Goal: Task Accomplishment & Management: Use online tool/utility

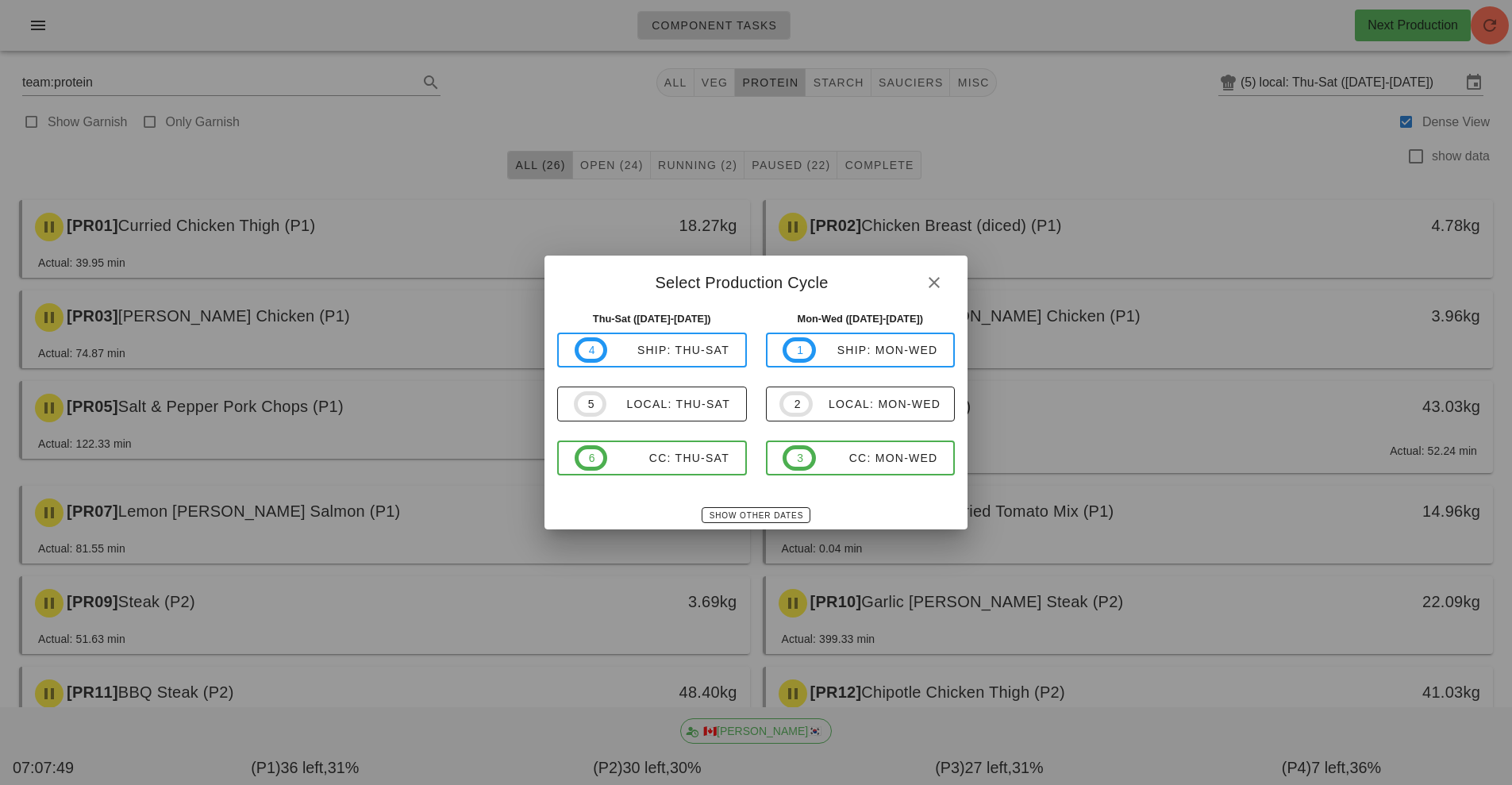
click at [1202, 182] on div at bounding box center [756, 392] width 1512 height 785
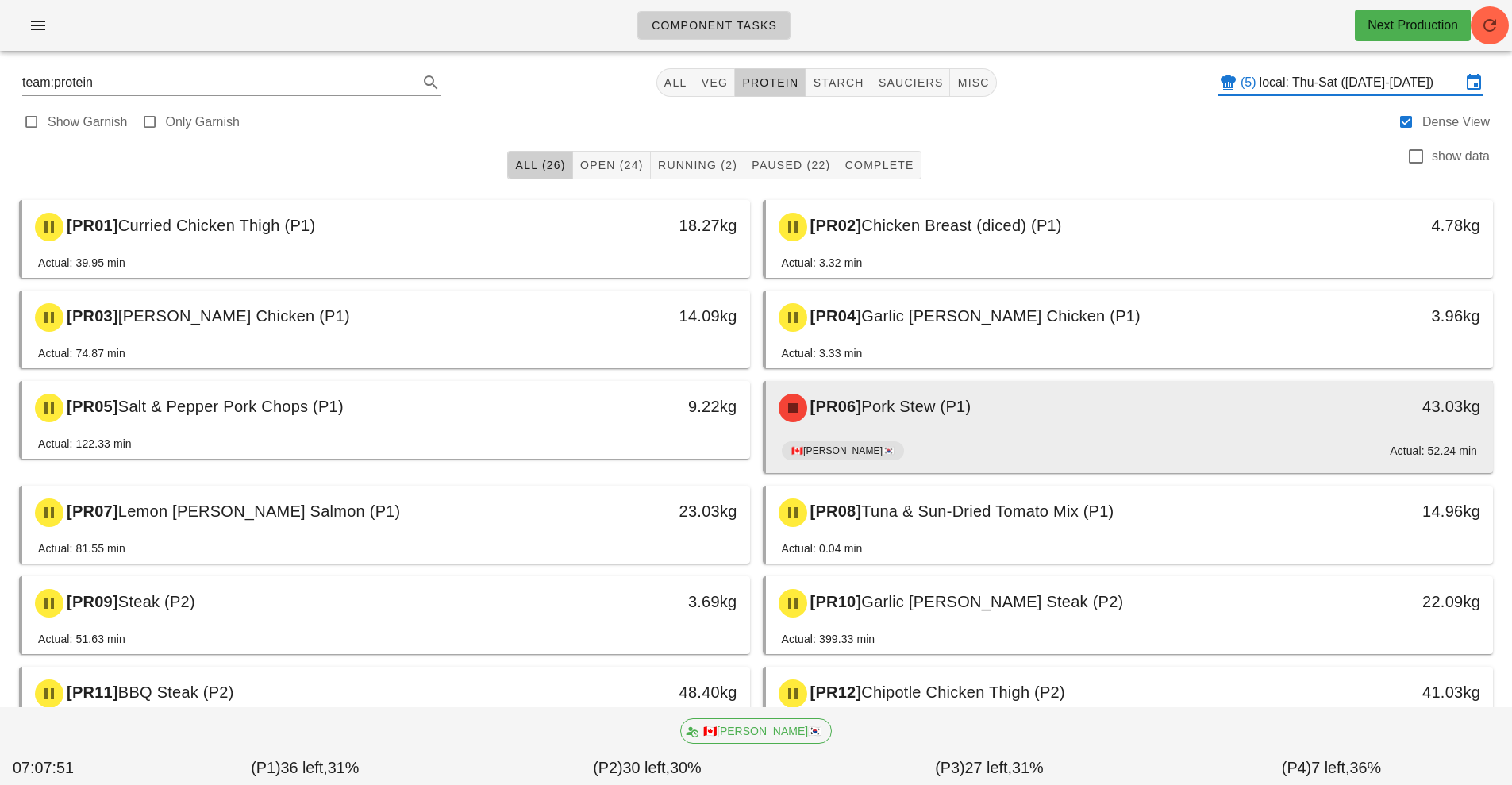
click at [922, 429] on div "[PR06] Pork Stew (P1)" at bounding box center [1040, 407] width 541 height 47
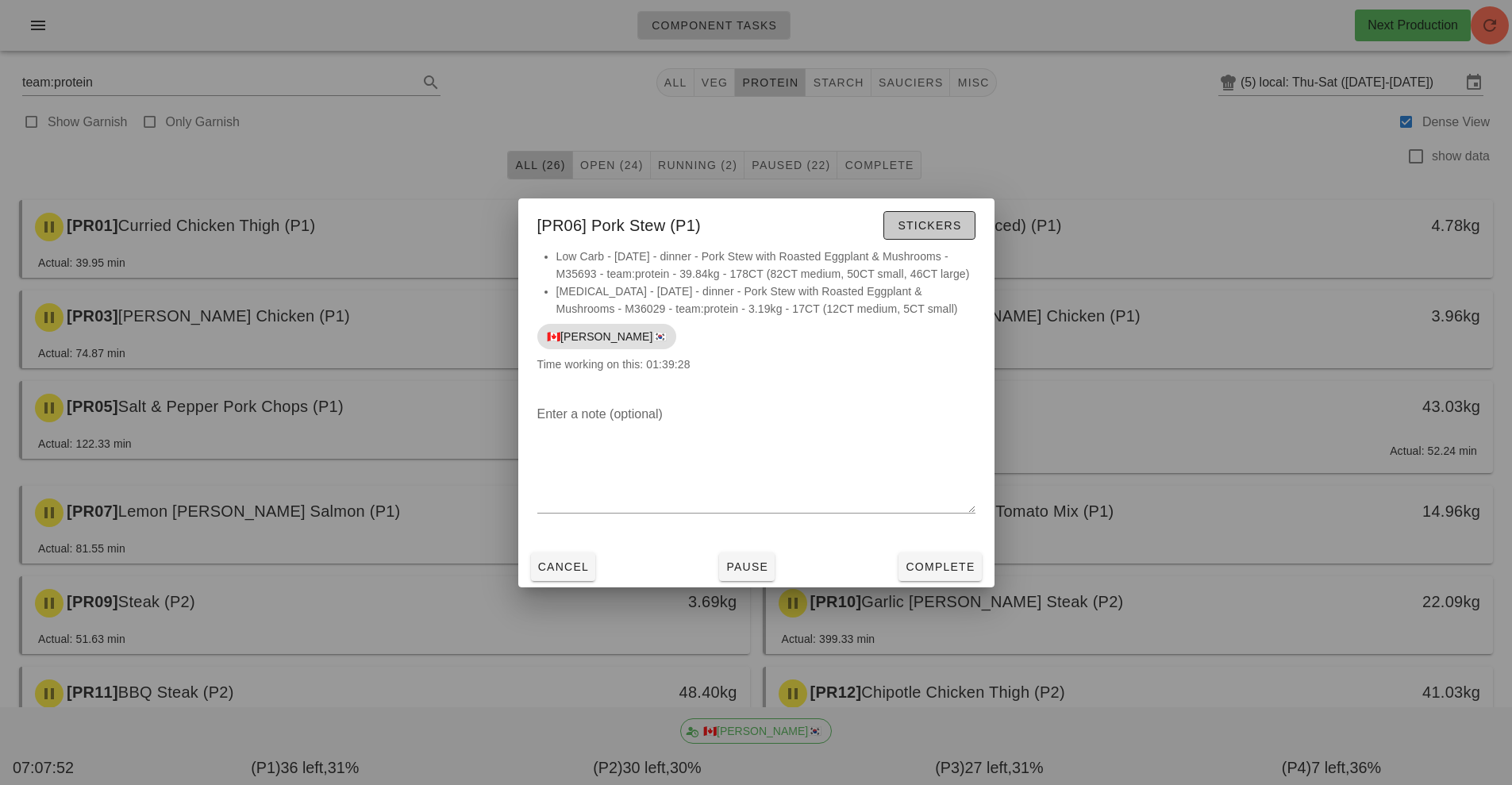
click at [953, 229] on span "Stickers" at bounding box center [929, 225] width 64 height 13
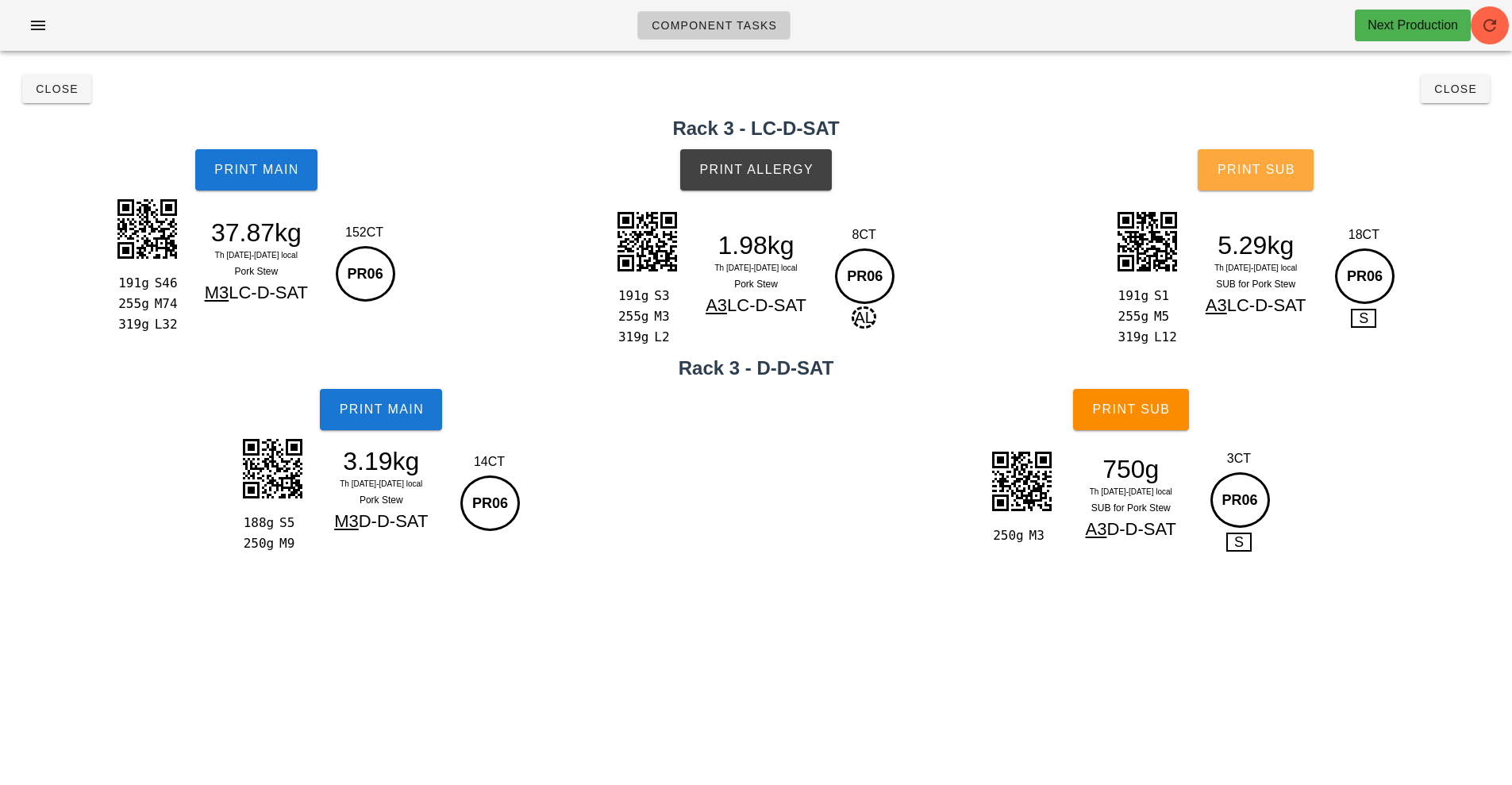
click at [1289, 176] on span "Print Sub" at bounding box center [1256, 170] width 79 height 14
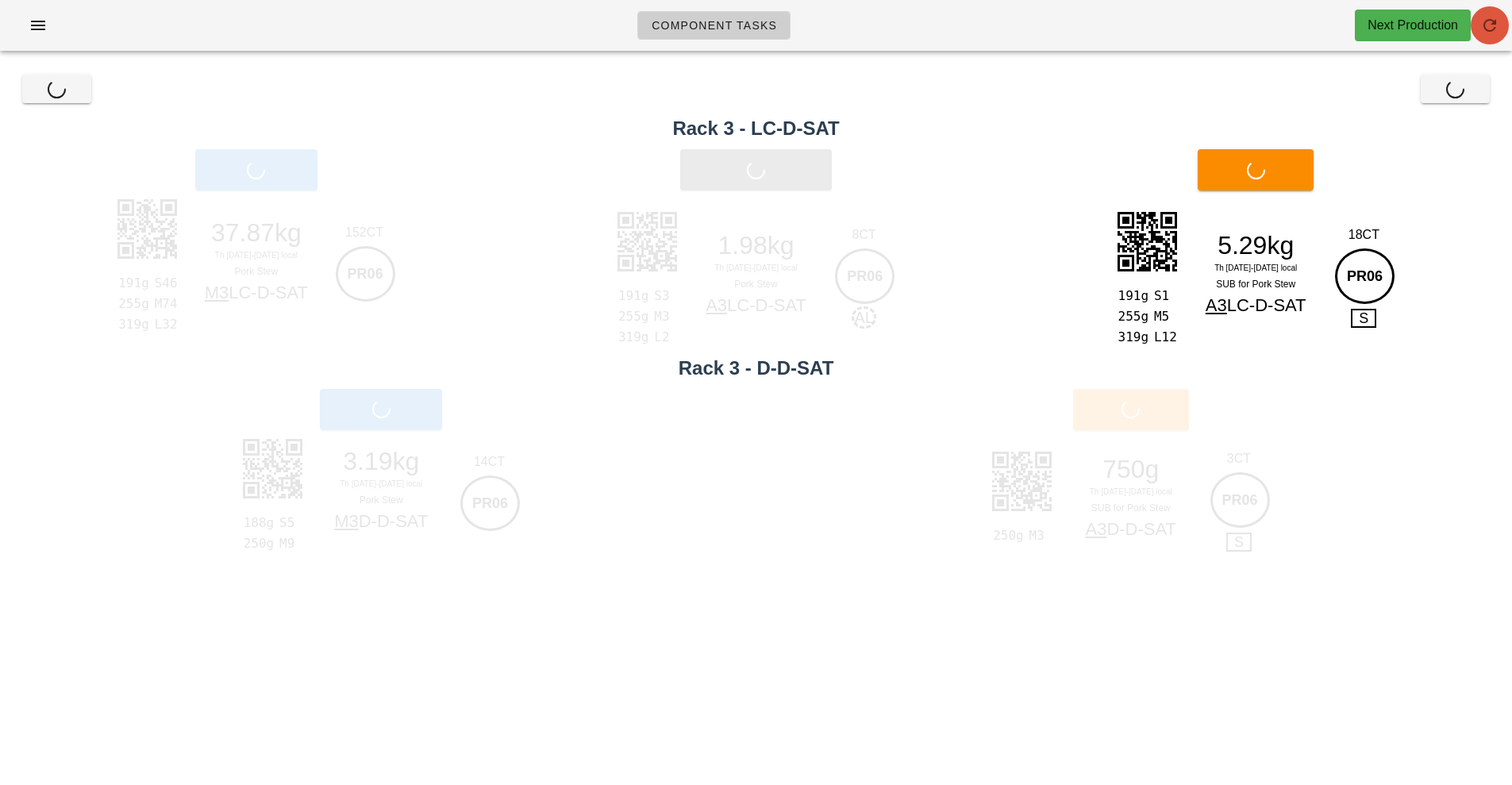
click at [1494, 34] on icon "button" at bounding box center [1490, 26] width 19 height 19
